Goal: Navigation & Orientation: Find specific page/section

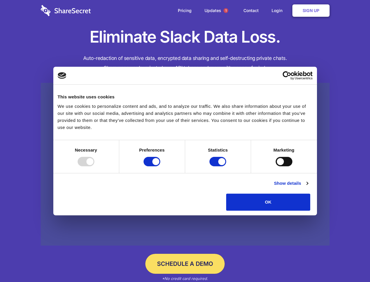
click at [94, 166] on div at bounding box center [86, 161] width 17 height 9
click at [160, 166] on input "Preferences" at bounding box center [152, 161] width 17 height 9
checkbox input "false"
click at [219, 166] on input "Statistics" at bounding box center [218, 161] width 17 height 9
checkbox input "false"
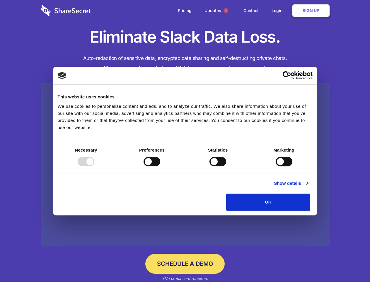
click at [276, 166] on input "Marketing" at bounding box center [284, 161] width 17 height 9
checkbox input "true"
click at [308, 187] on link "Show details" at bounding box center [291, 183] width 34 height 7
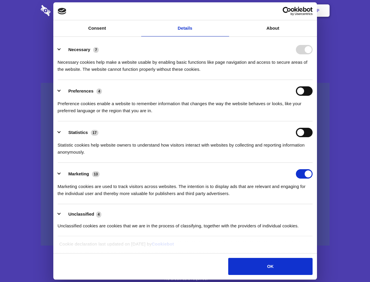
click at [313, 80] on li "Necessary 7 Necessary cookies help make a website usable by enabling basic func…" at bounding box center [185, 58] width 255 height 41
click at [226, 11] on span "1" at bounding box center [226, 10] width 5 height 5
